Goal: Task Accomplishment & Management: Use online tool/utility

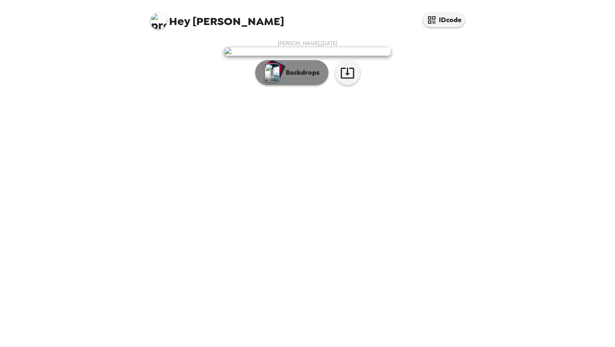
click at [304, 78] on p "Backdrops" at bounding box center [300, 73] width 38 height 10
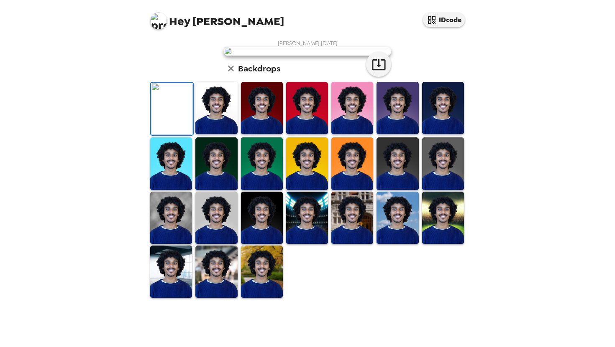
scroll to position [165, 0]
click at [179, 297] on img at bounding box center [171, 272] width 42 height 52
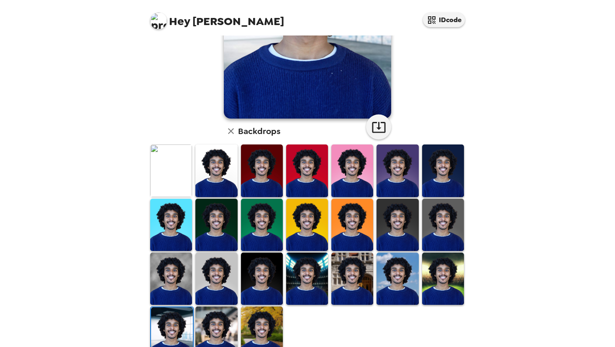
scroll to position [140, 0]
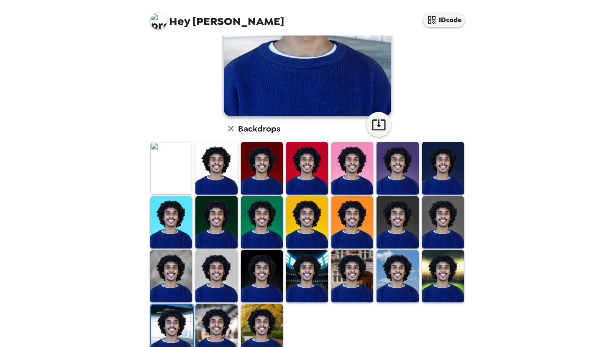
click at [260, 332] on img at bounding box center [262, 330] width 42 height 52
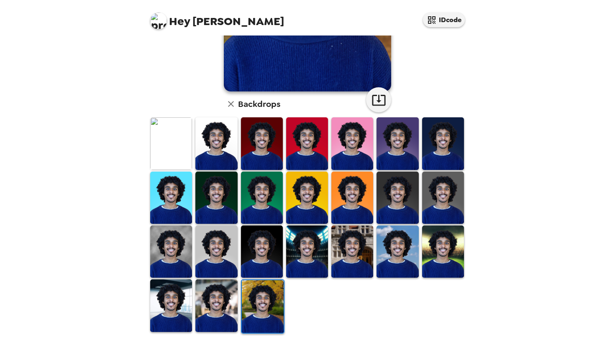
scroll to position [0, 0]
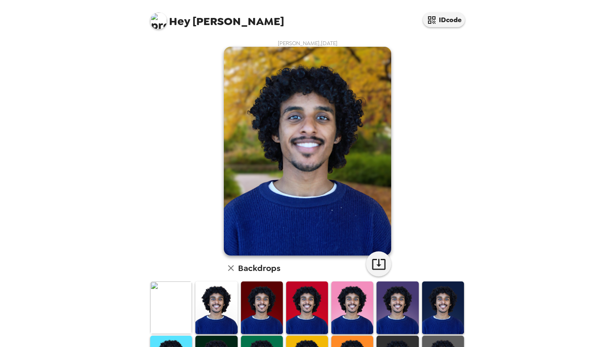
click at [222, 311] on img at bounding box center [216, 308] width 42 height 52
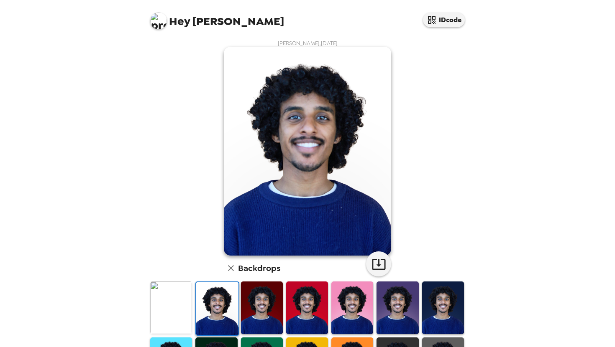
click at [293, 163] on img at bounding box center [307, 151] width 167 height 209
click at [383, 259] on icon "button" at bounding box center [378, 264] width 15 height 15
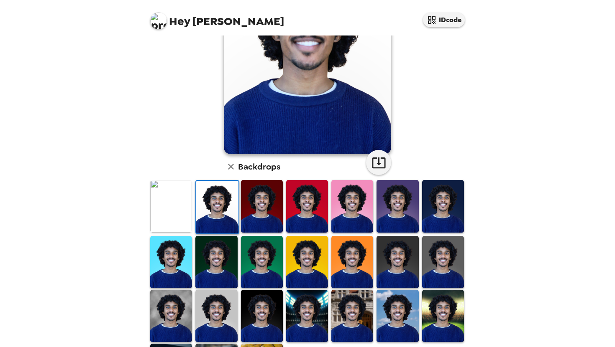
scroll to position [29, 0]
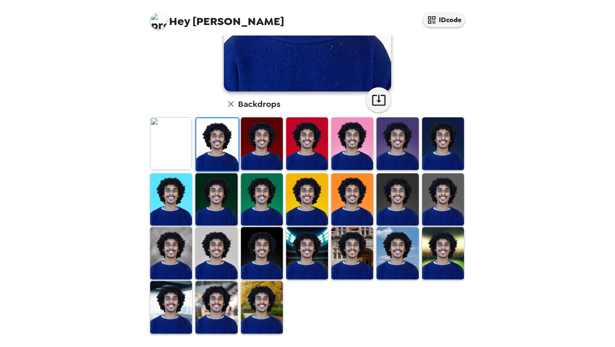
click at [262, 325] on img at bounding box center [262, 307] width 42 height 52
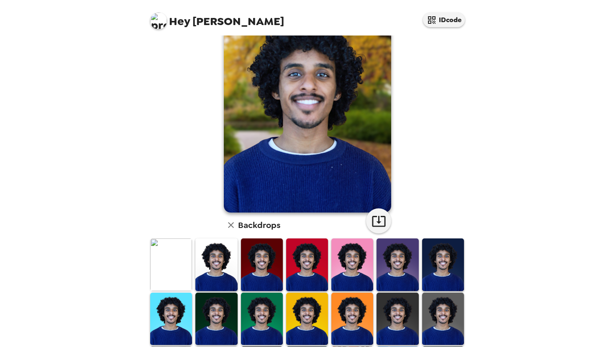
scroll to position [0, 0]
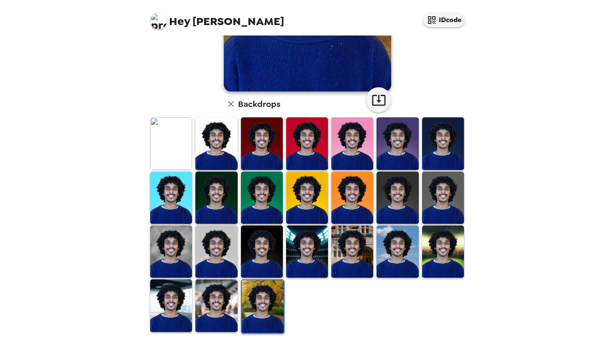
click at [211, 314] on img at bounding box center [216, 306] width 42 height 52
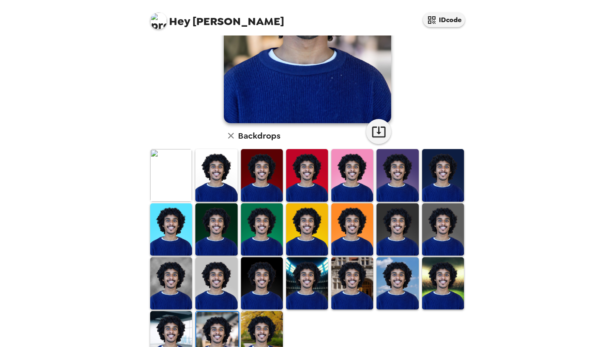
scroll to position [12, 0]
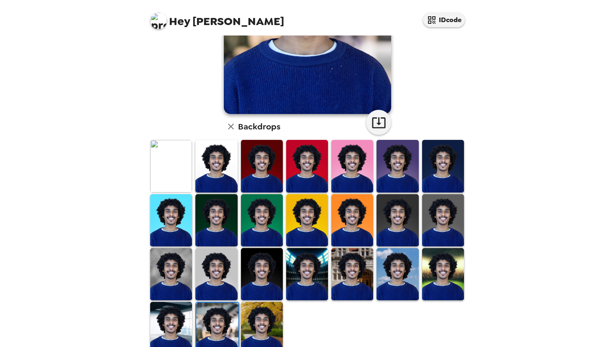
click at [168, 317] on img at bounding box center [171, 328] width 42 height 52
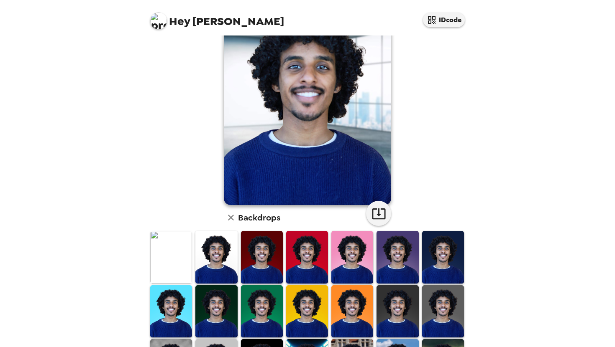
scroll to position [0, 0]
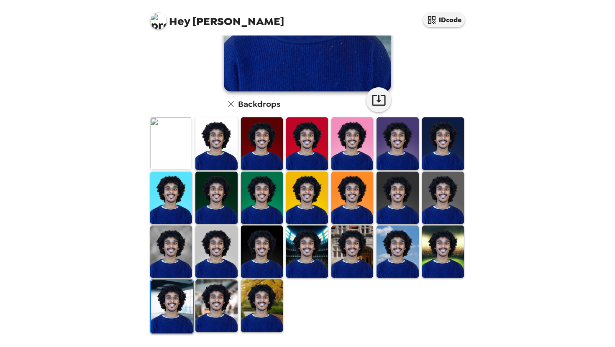
click at [214, 310] on img at bounding box center [216, 306] width 42 height 52
